Goal: Transaction & Acquisition: Purchase product/service

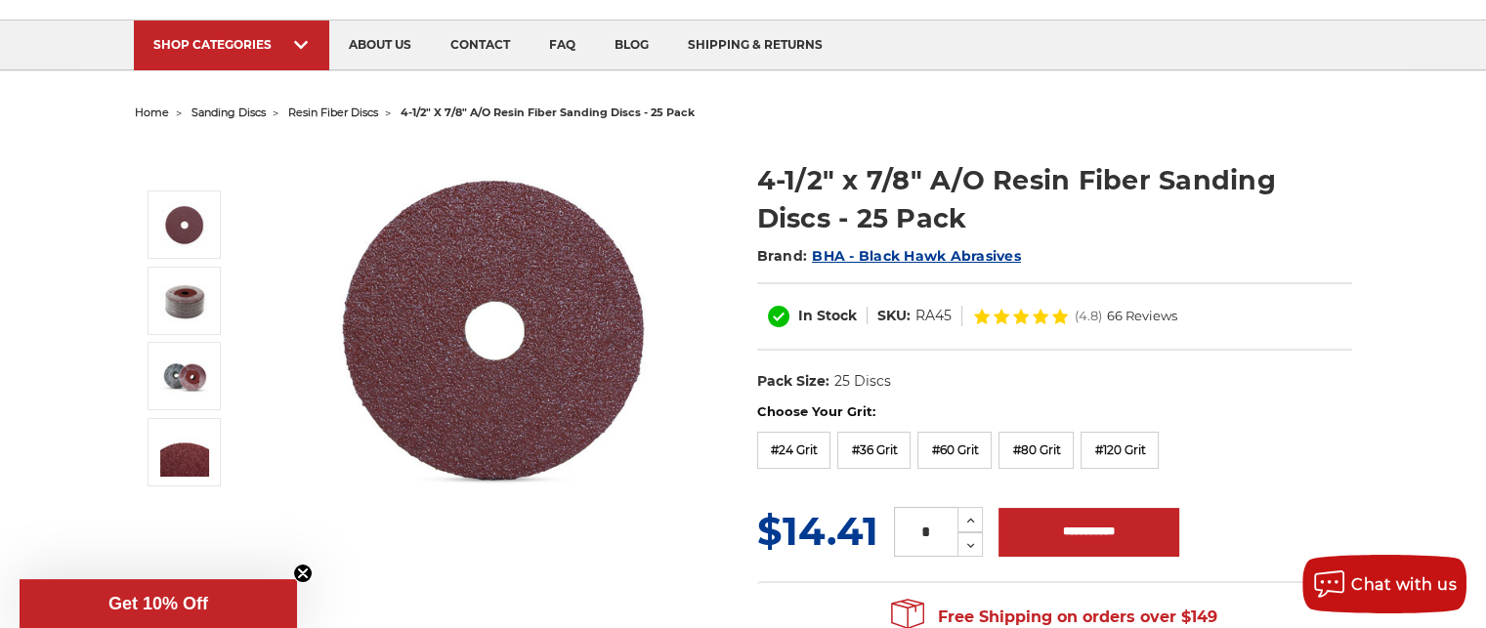
scroll to position [98, 0]
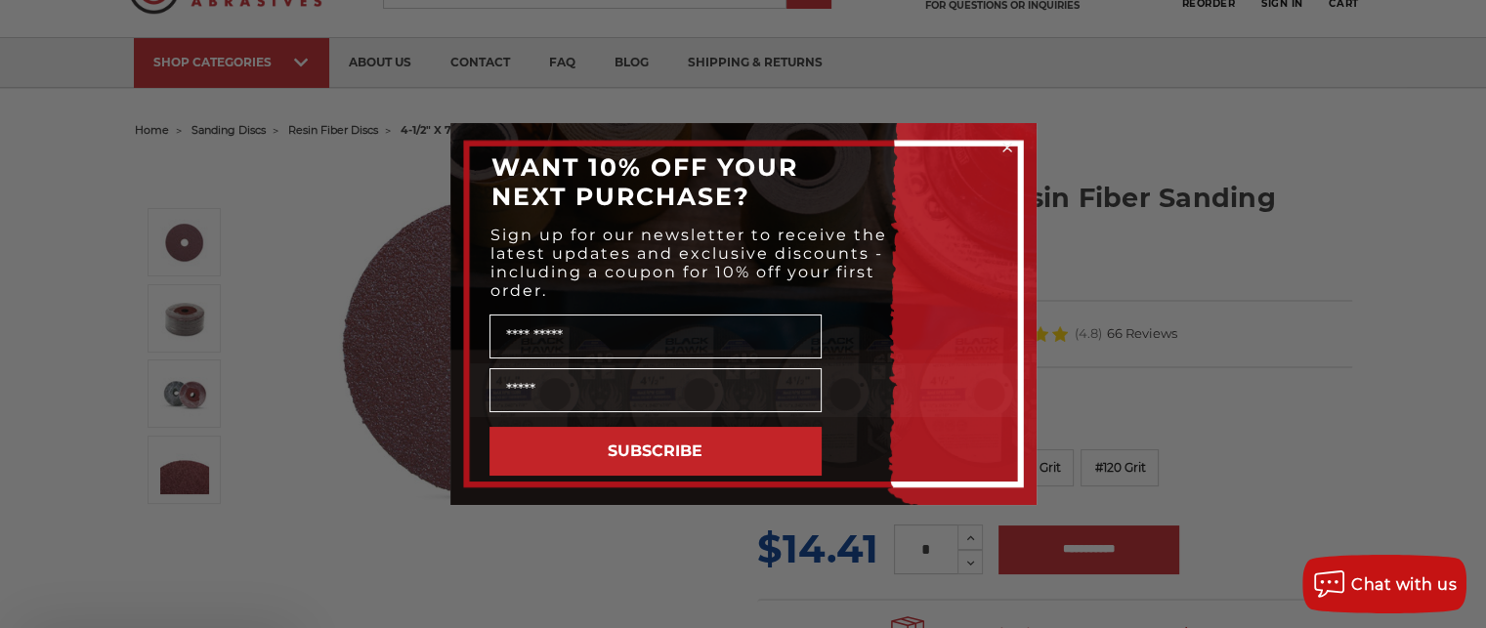
click at [880, 460] on div "SUBSCRIBE" at bounding box center [743, 451] width 547 height 68
click at [1004, 146] on icon "Close dialog" at bounding box center [1007, 148] width 8 height 8
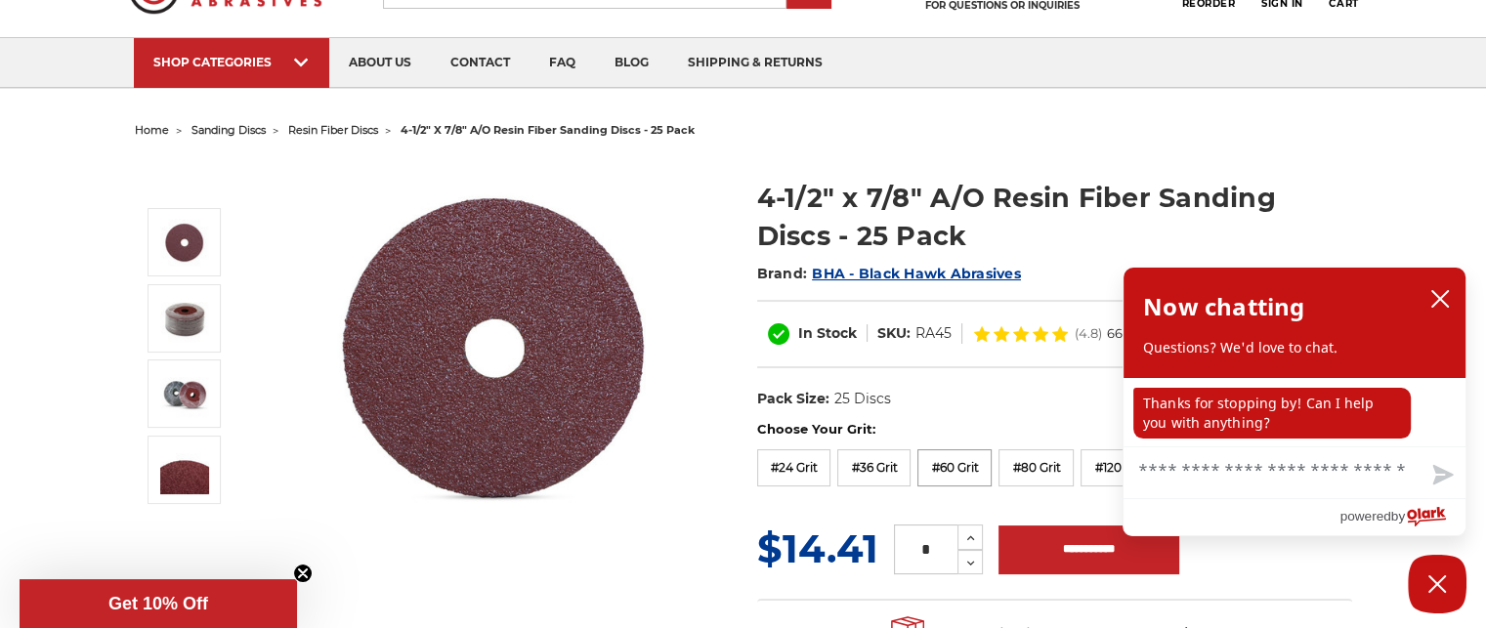
click at [963, 465] on label "#60 Grit" at bounding box center [954, 467] width 74 height 37
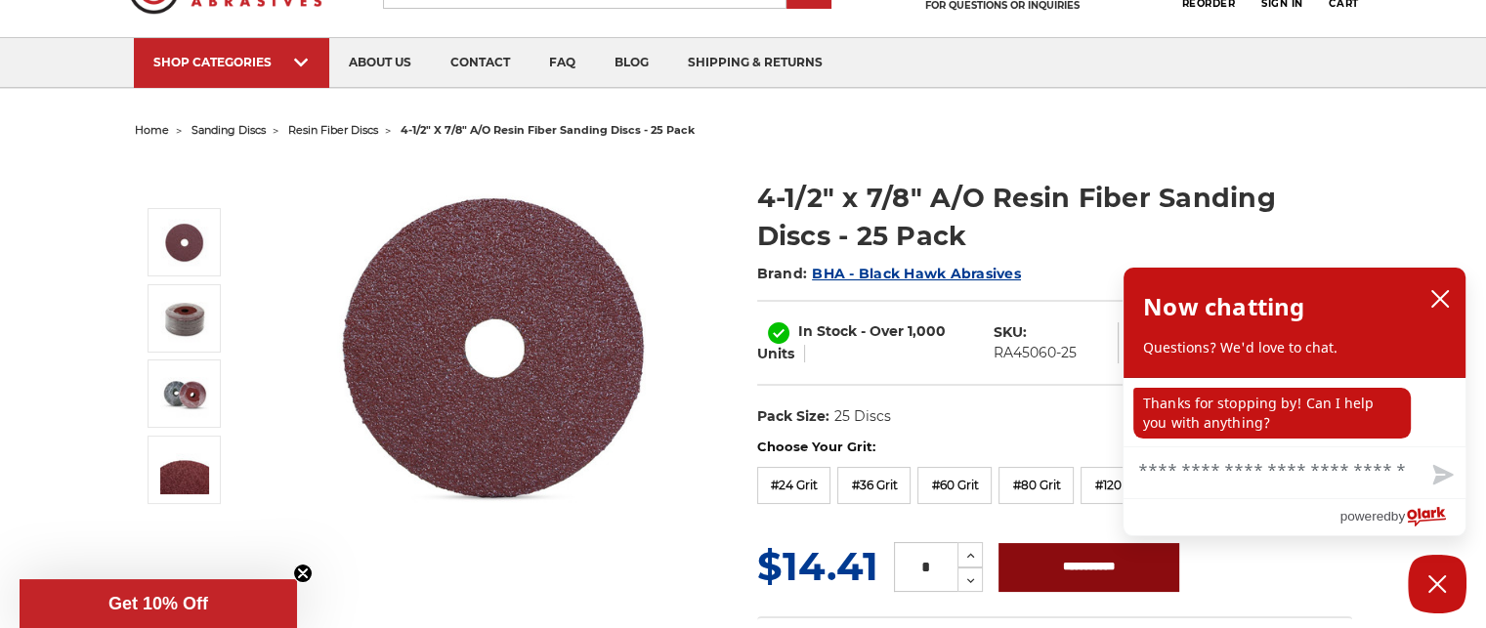
click at [1067, 566] on input "**********" at bounding box center [1088, 567] width 181 height 49
type input "**********"
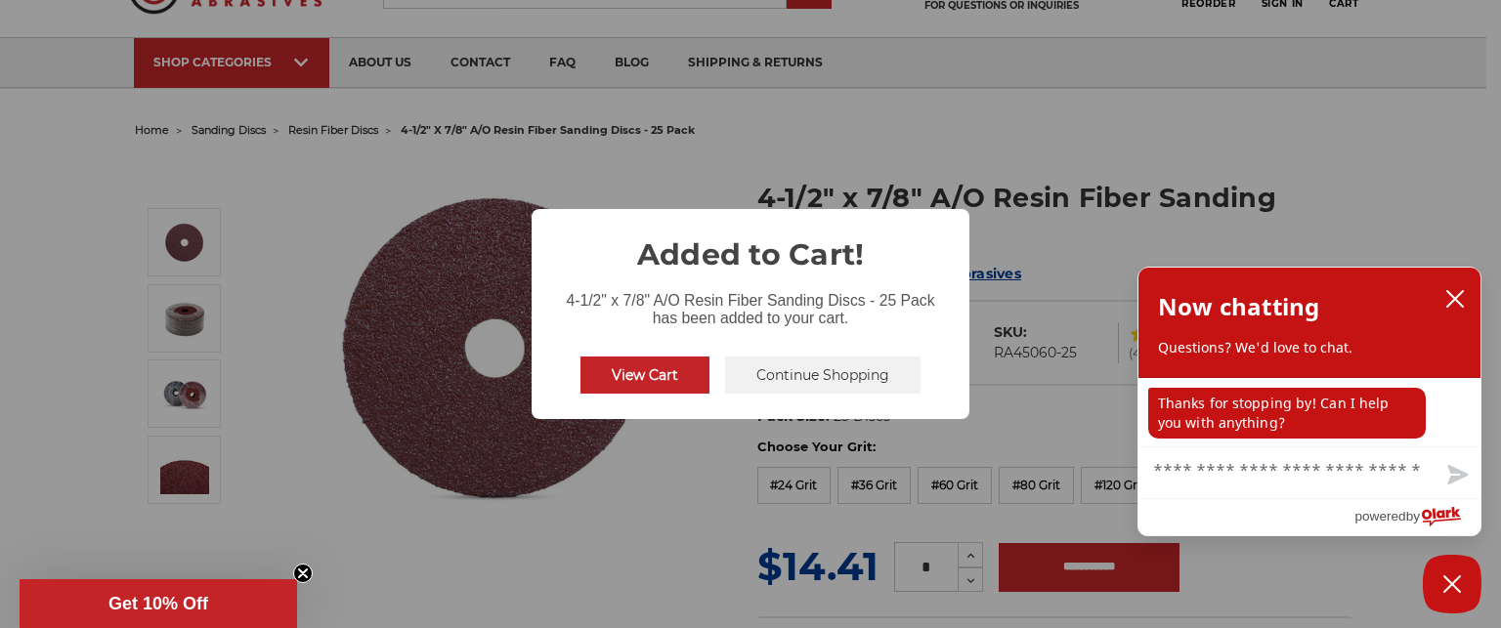
click at [652, 371] on button "View Cart" at bounding box center [644, 375] width 129 height 37
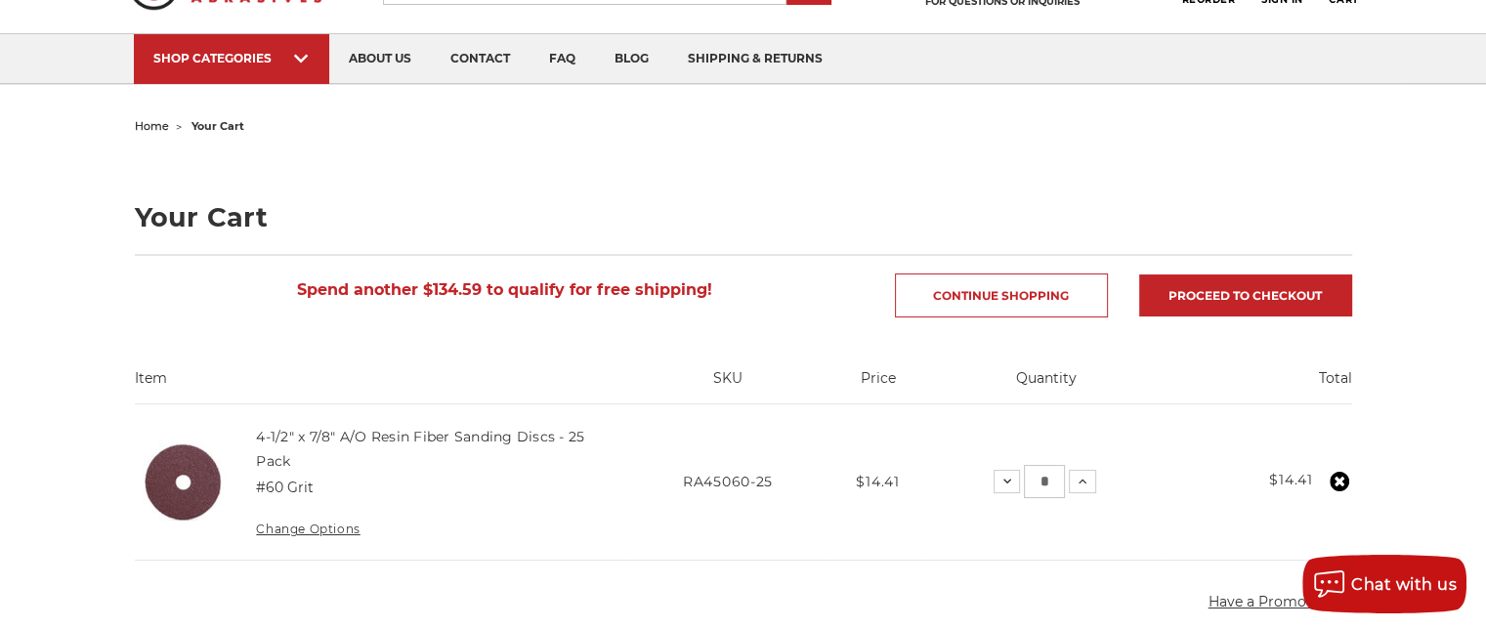
scroll to position [98, 0]
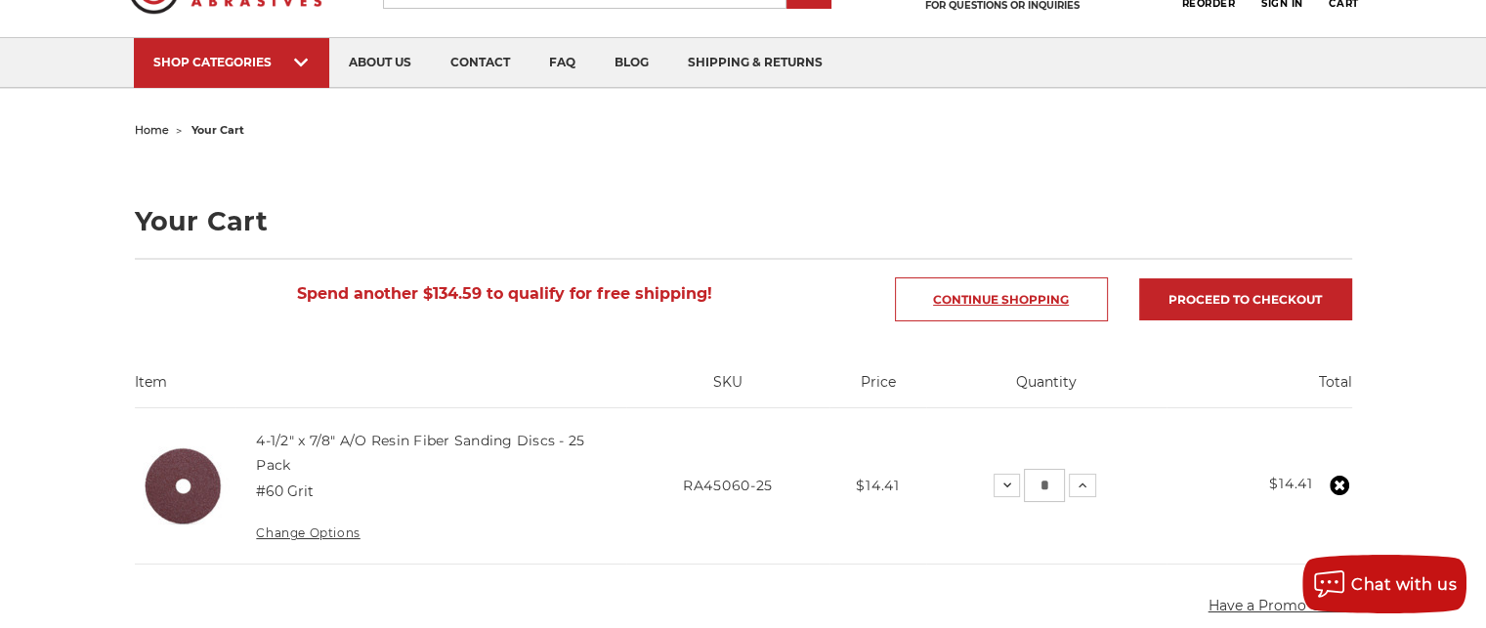
click at [997, 297] on link "Continue Shopping" at bounding box center [1001, 299] width 213 height 44
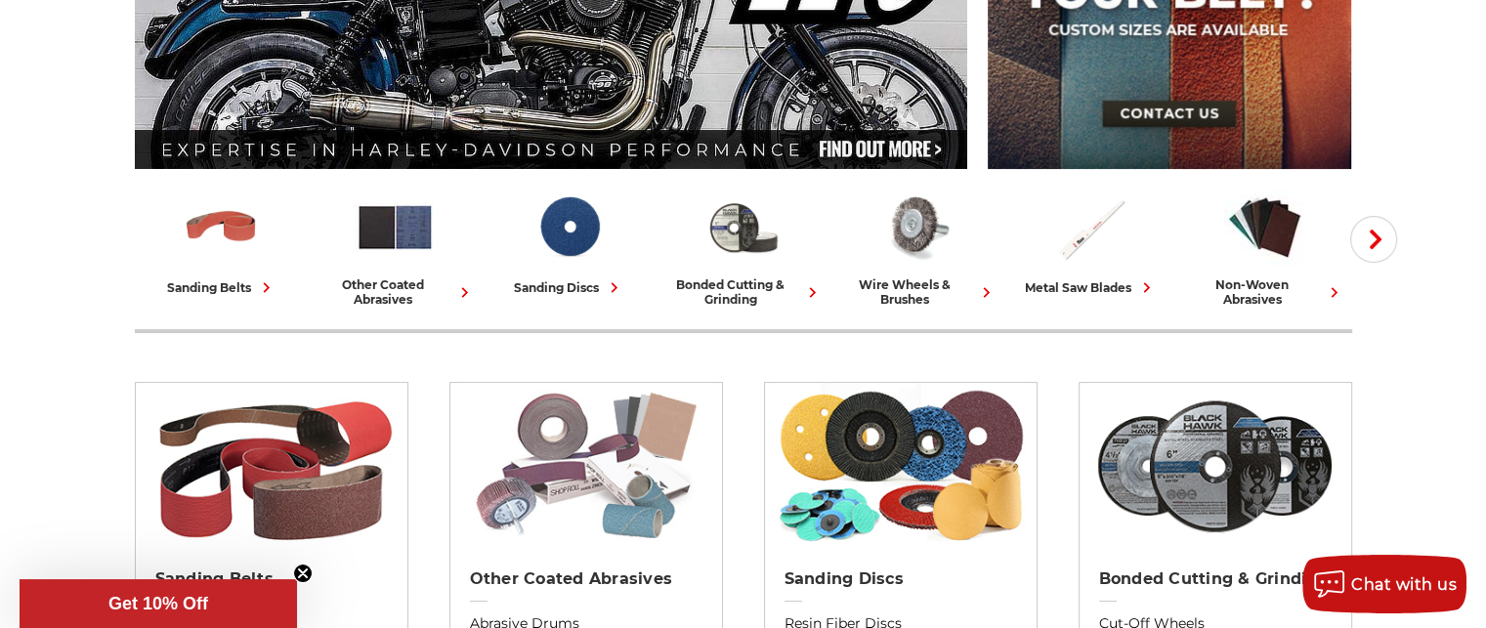
scroll to position [195, 0]
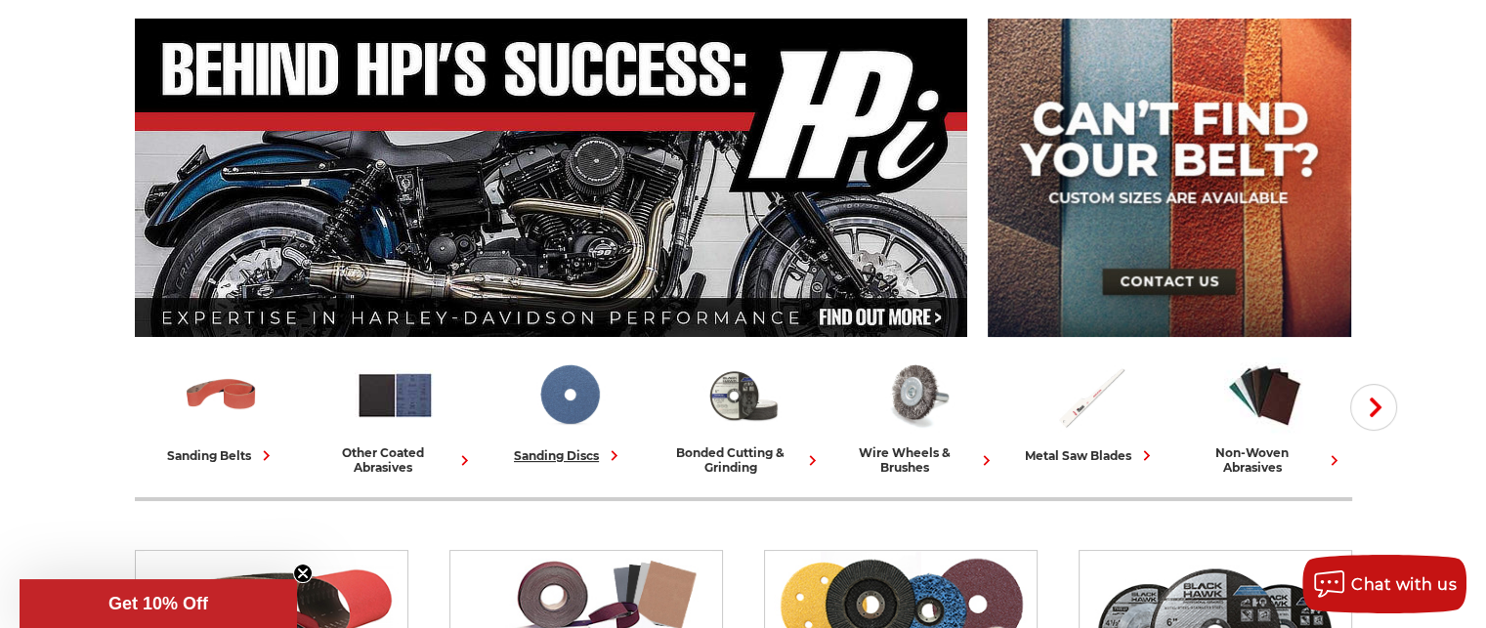
click at [569, 390] on img at bounding box center [569, 395] width 81 height 81
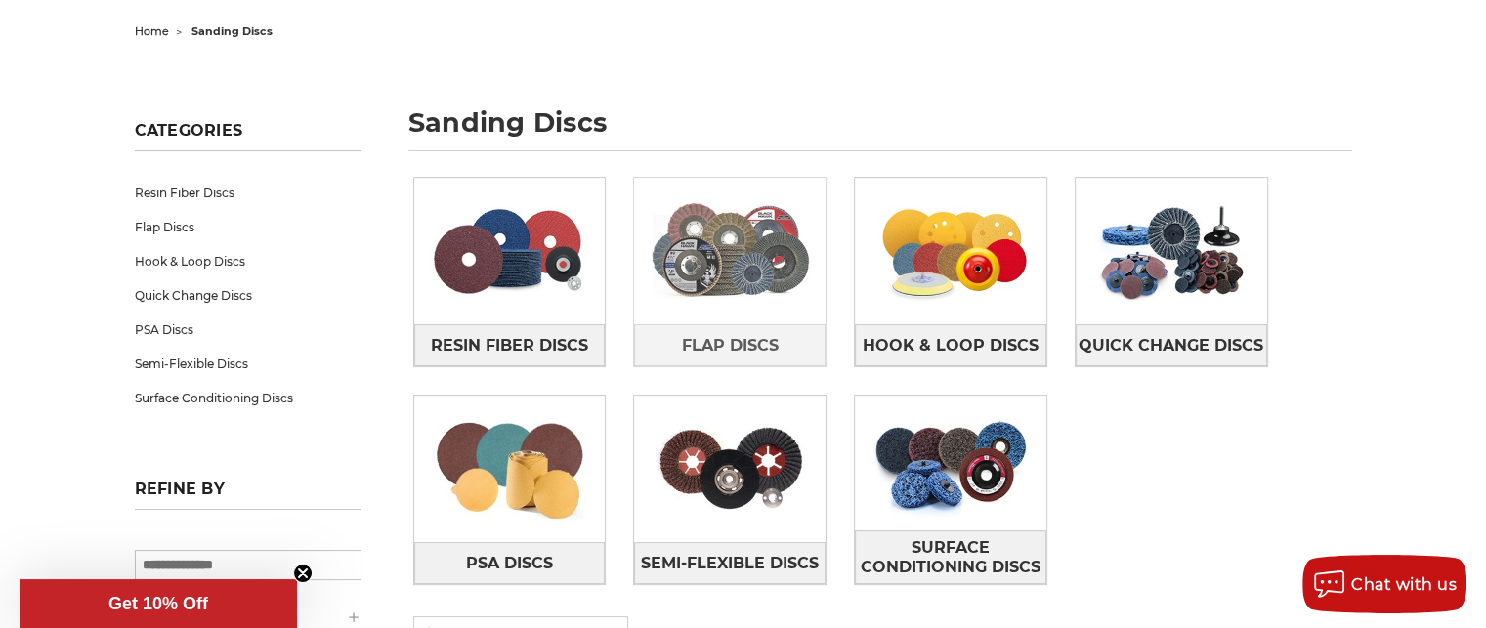
scroll to position [195, 0]
